Goal: Task Accomplishment & Management: Manage account settings

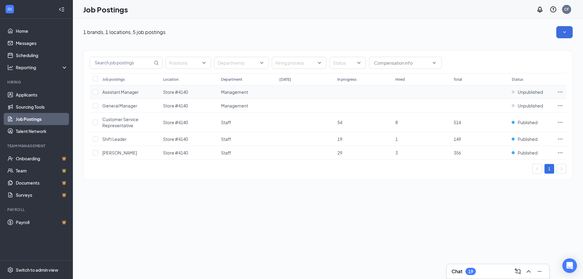
click at [127, 93] on span "Assistant Manager" at bounding box center [120, 91] width 36 height 5
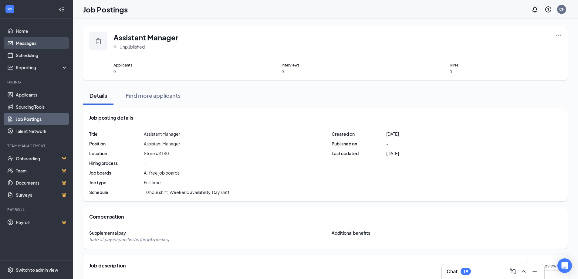
click at [21, 40] on link "Messages" at bounding box center [42, 43] width 52 height 12
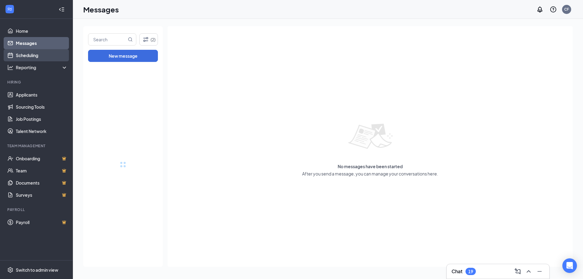
click at [16, 53] on link "Scheduling" at bounding box center [42, 55] width 52 height 12
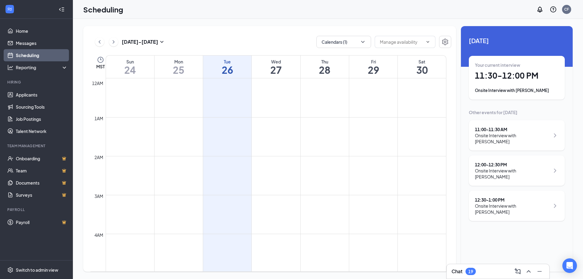
scroll to position [298, 0]
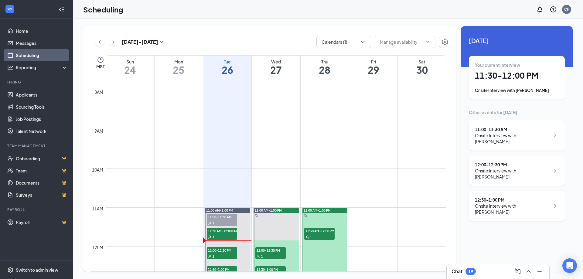
click at [528, 92] on div "Onsite Interview with [PERSON_NAME]" at bounding box center [517, 90] width 84 height 6
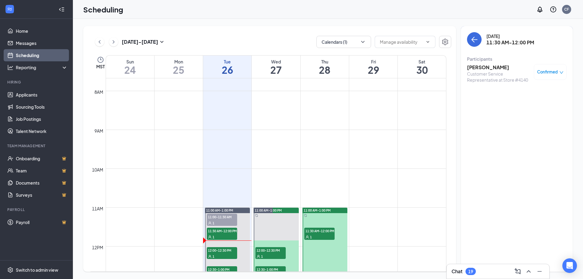
click at [498, 66] on h3 "[PERSON_NAME]" at bounding box center [499, 67] width 64 height 7
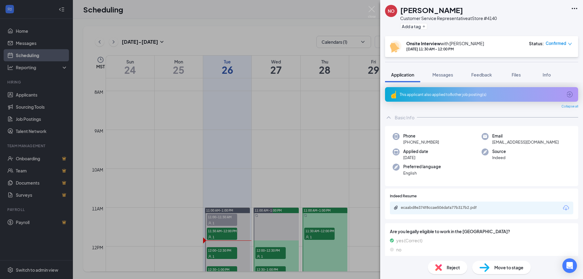
click at [387, 21] on div "NO [PERSON_NAME] Customer Service Representative at Store #4140 Add a tag" at bounding box center [441, 18] width 112 height 26
drag, startPoint x: 364, startPoint y: 15, endPoint x: 375, endPoint y: 13, distance: 11.4
click at [374, 13] on div "NO [PERSON_NAME] Customer Service Representative at Store #4140 Add a tag Onsit…" at bounding box center [291, 139] width 583 height 279
click at [375, 13] on img at bounding box center [372, 12] width 8 height 12
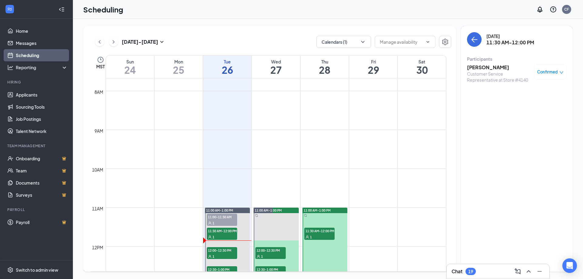
click at [370, 11] on div "Scheduling CF" at bounding box center [328, 9] width 510 height 19
click at [554, 73] on span "Confirmed" at bounding box center [547, 72] width 21 height 6
click at [514, 111] on div "Mark as no-show" at bounding box center [531, 112] width 51 height 7
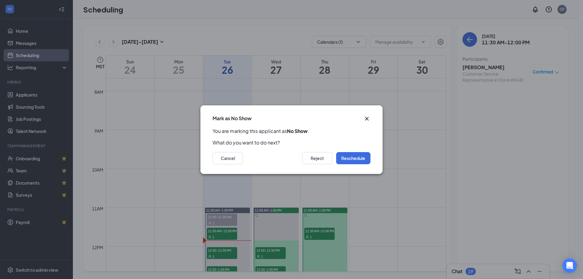
click at [324, 150] on div "Cancel Reject Reschedule" at bounding box center [291, 160] width 182 height 28
click at [321, 160] on button "Reject" at bounding box center [317, 158] width 30 height 12
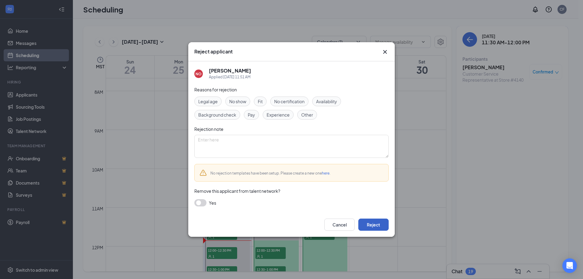
click at [382, 225] on button "Reject" at bounding box center [373, 225] width 30 height 12
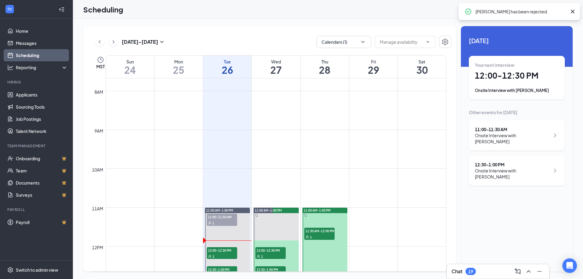
click at [500, 78] on h1 "12:00 - 12:30 PM" at bounding box center [517, 75] width 84 height 10
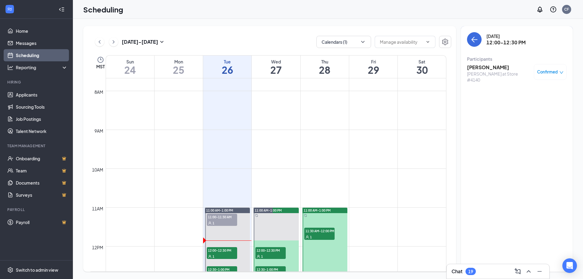
click at [487, 68] on h3 "[PERSON_NAME]" at bounding box center [499, 67] width 64 height 7
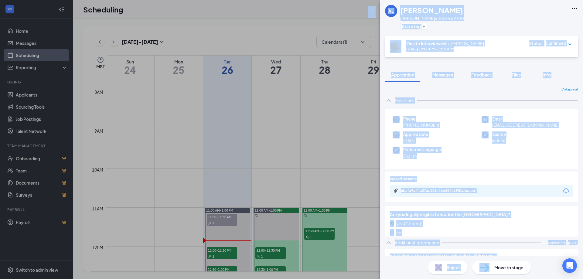
drag, startPoint x: 490, startPoint y: 291, endPoint x: 496, endPoint y: 291, distance: 5.5
click at [496, 279] on html "Home Messages Scheduling Reporting Hiring Applicants Sourcing Tools Job Posting…" at bounding box center [291, 139] width 583 height 279
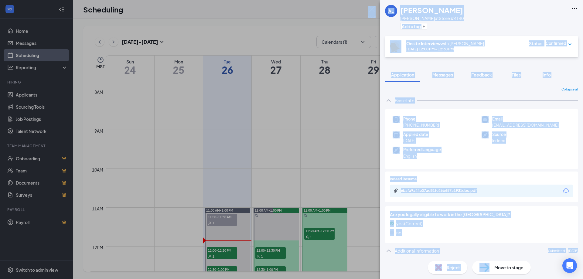
click at [509, 134] on div "Source Indeed" at bounding box center [526, 137] width 89 height 12
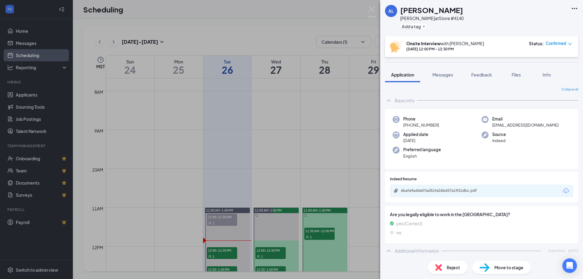
click at [430, 187] on div "6bafa9a44e07ad51fe26b657a1931dbc.pdf" at bounding box center [481, 191] width 183 height 13
click at [428, 189] on div "6bafa9a44e07ad51fe26b657a1931dbc.pdf" at bounding box center [443, 190] width 85 height 5
click at [279, 132] on div "[PERSON_NAME] [PERSON_NAME] at Store #4140 Add a tag Onsite Interview with [PER…" at bounding box center [291, 139] width 583 height 279
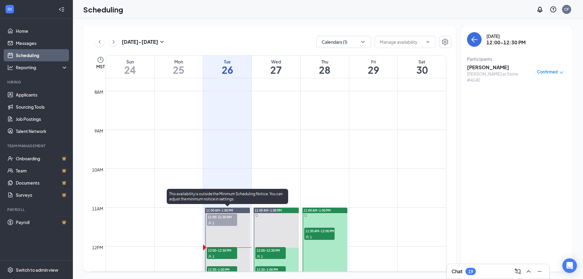
click at [222, 252] on span "12:00-12:30 PM" at bounding box center [222, 250] width 30 height 6
click at [223, 264] on div at bounding box center [227, 246] width 45 height 77
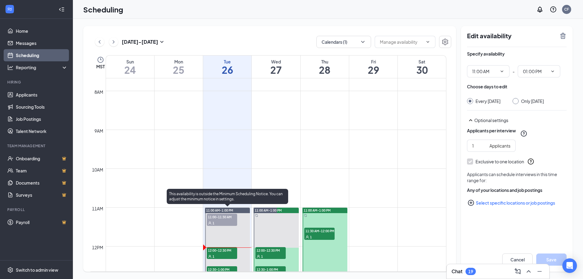
type input "11:00 AM"
type input "01:00 PM"
click at [234, 270] on span "12:30-1:00 PM" at bounding box center [222, 269] width 30 height 6
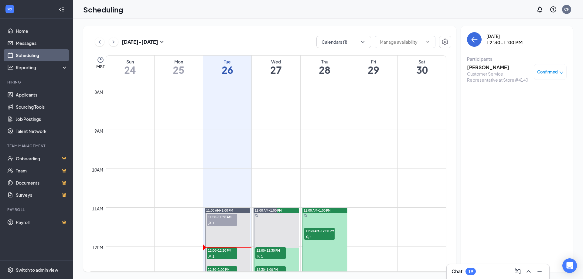
click at [395, 121] on td at bounding box center [276, 125] width 341 height 10
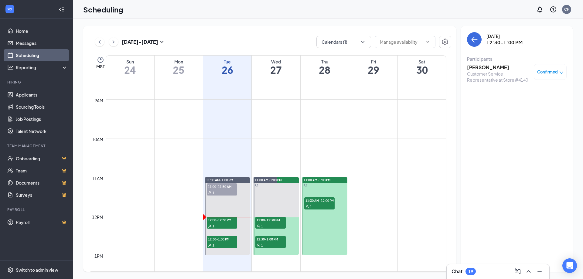
scroll to position [420, 0]
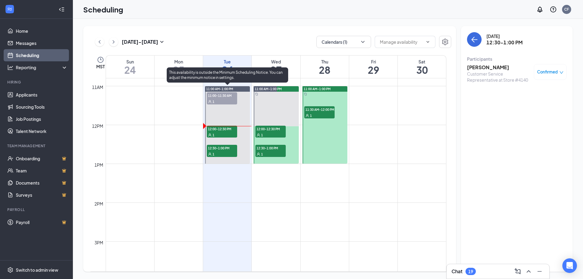
click at [221, 130] on span "12:00-12:30 PM" at bounding box center [222, 129] width 30 height 6
